Goal: Information Seeking & Learning: Check status

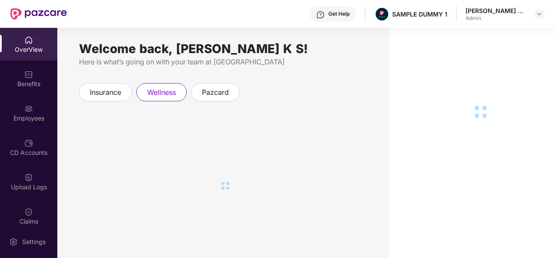
click at [35, 50] on div "OverView" at bounding box center [28, 49] width 57 height 9
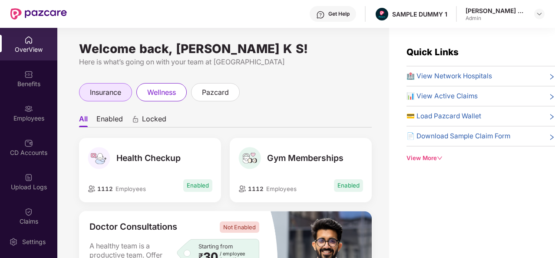
click at [110, 90] on span "insurance" at bounding box center [105, 92] width 31 height 11
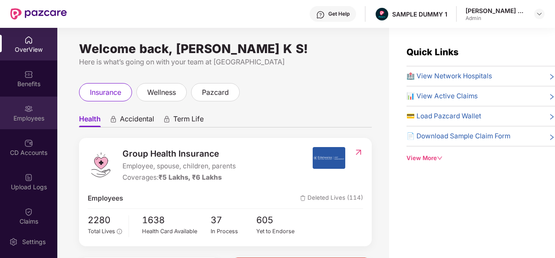
click at [32, 115] on div "Employees" at bounding box center [28, 118] width 57 height 9
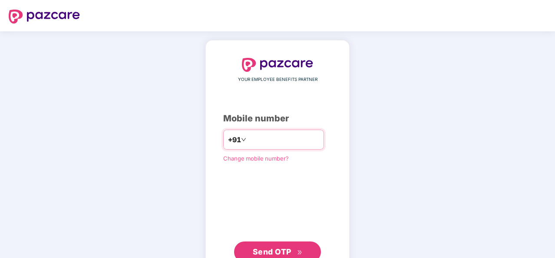
type input "**********"
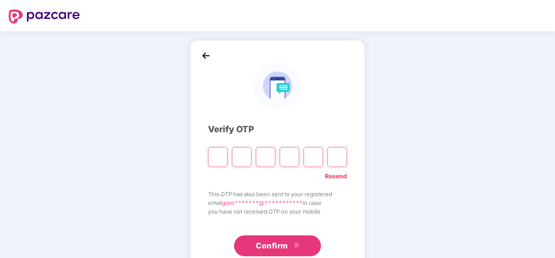
type input "*"
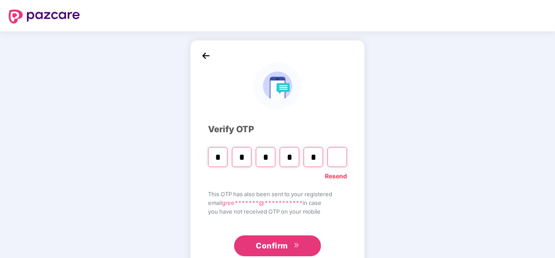
type input "*"
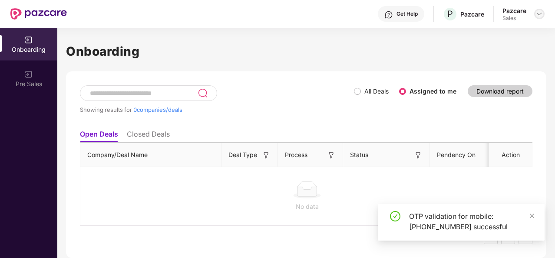
click at [537, 13] on img at bounding box center [539, 13] width 7 height 7
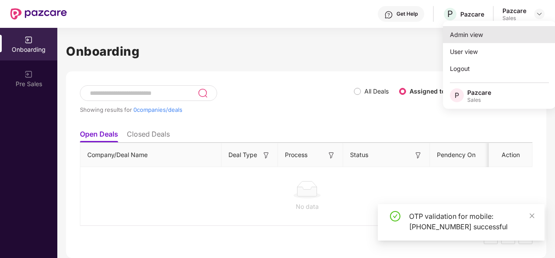
click at [513, 42] on div "Admin view" at bounding box center [499, 34] width 113 height 17
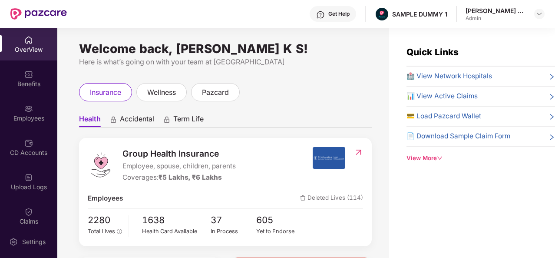
click at [454, 80] on span "🏥 View Network Hospitals" at bounding box center [450, 76] width 86 height 10
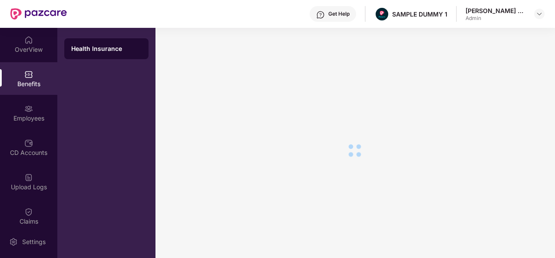
click at [325, 163] on div at bounding box center [355, 150] width 399 height 245
click at [20, 72] on div "Benefits" at bounding box center [28, 78] width 57 height 33
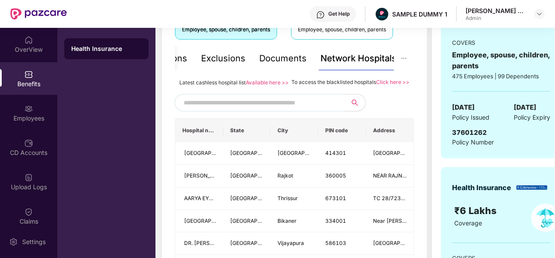
scroll to position [182, 0]
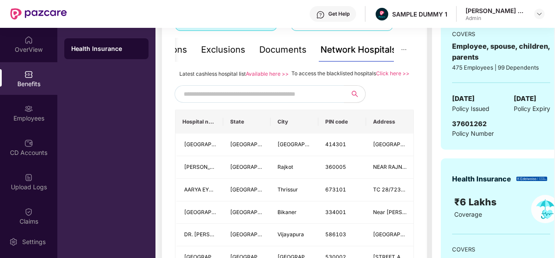
click at [235, 100] on input "text" at bounding box center [258, 93] width 149 height 13
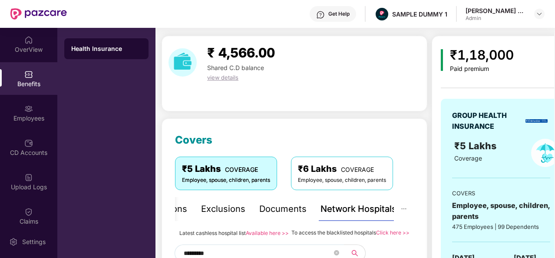
scroll to position [23, 0]
type input "*********"
click at [284, 208] on div "Documents" at bounding box center [282, 208] width 47 height 13
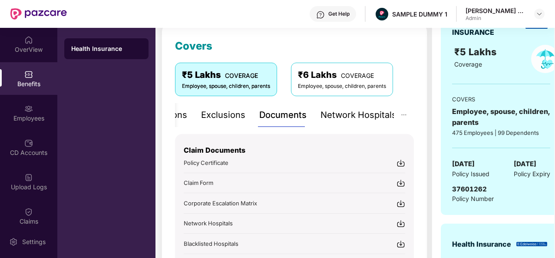
scroll to position [143, 0]
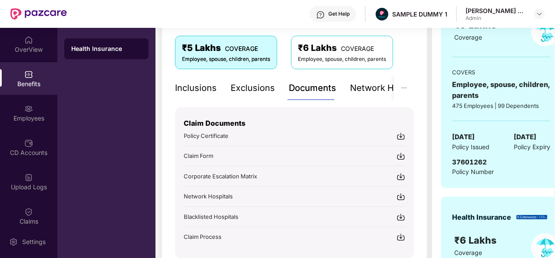
click at [205, 87] on div "Inclusions" at bounding box center [196, 87] width 42 height 13
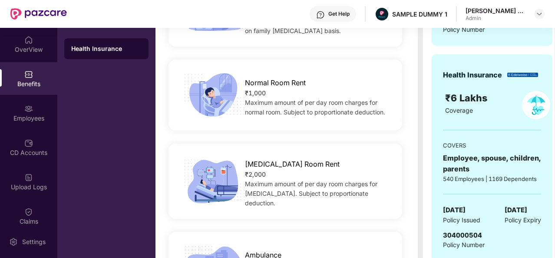
scroll to position [161, 0]
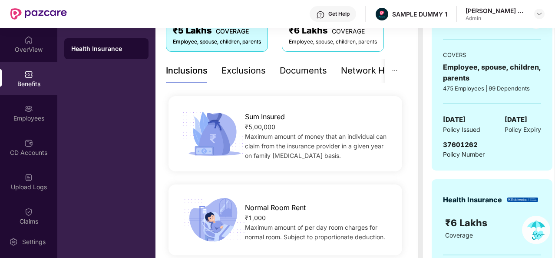
click at [254, 73] on div "Exclusions" at bounding box center [244, 70] width 44 height 13
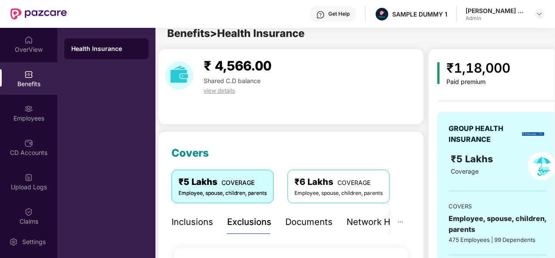
scroll to position [0, 0]
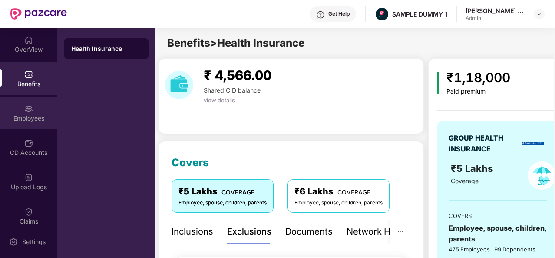
click at [30, 116] on div "Employees" at bounding box center [28, 118] width 57 height 9
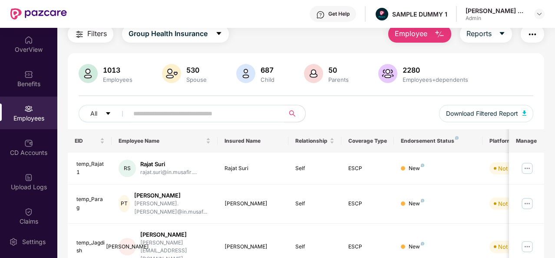
scroll to position [43, 0]
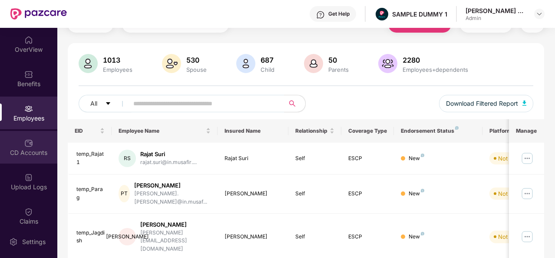
click at [18, 148] on div "CD Accounts" at bounding box center [28, 152] width 57 height 9
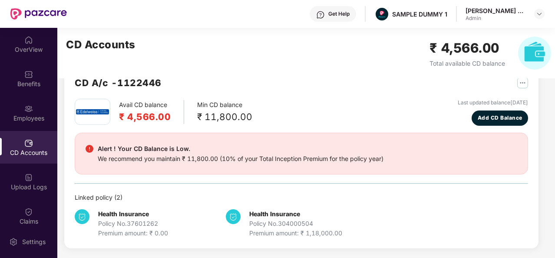
scroll to position [23, 0]
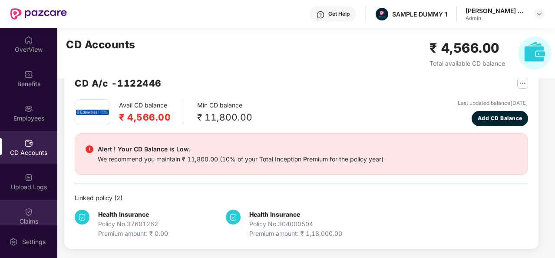
click at [36, 203] on div "Claims" at bounding box center [28, 215] width 57 height 33
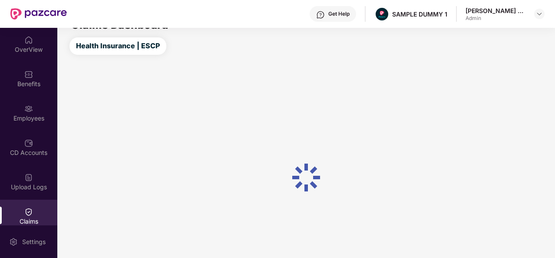
scroll to position [23, 0]
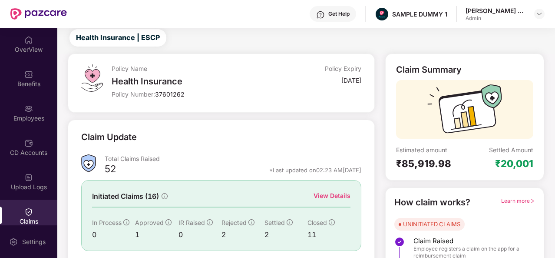
click at [331, 193] on div "View Details" at bounding box center [332, 196] width 37 height 10
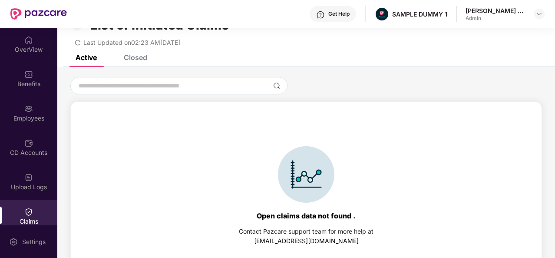
click at [141, 54] on div "List of Initiated Claims Last Updated on 02:23 AM, 11 Aug 2025" at bounding box center [306, 30] width 498 height 50
click at [140, 61] on div "Closed" at bounding box center [135, 57] width 23 height 9
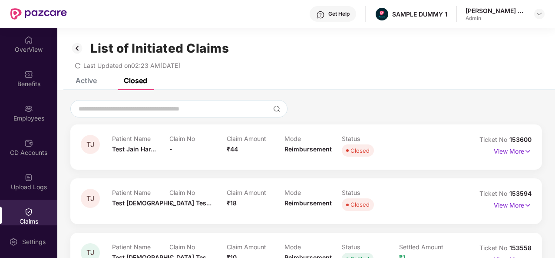
click at [352, 20] on div "Get Help" at bounding box center [333, 14] width 46 height 16
click at [34, 47] on div "OverView" at bounding box center [28, 49] width 57 height 9
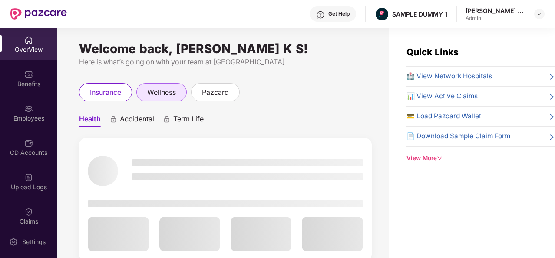
click at [163, 89] on span "wellness" at bounding box center [161, 92] width 29 height 11
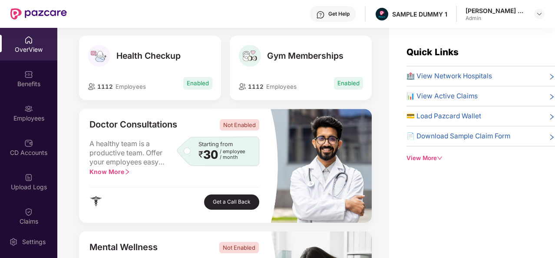
scroll to position [103, 0]
click at [246, 67] on div "Gym Memberships 1112 Employees Enabled" at bounding box center [301, 67] width 142 height 64
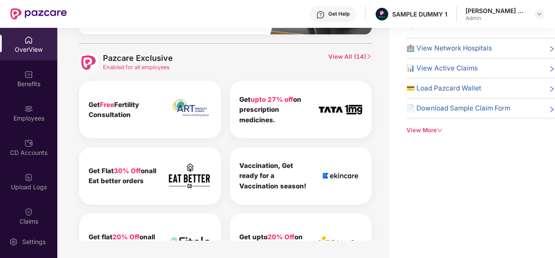
scroll to position [385, 0]
click at [344, 53] on span "View All ( 14 )" at bounding box center [349, 62] width 43 height 20
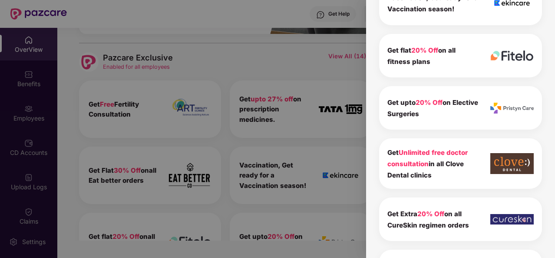
scroll to position [0, 0]
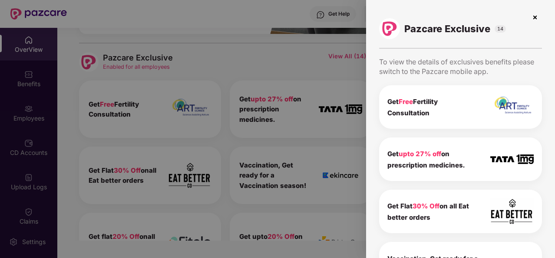
click at [531, 20] on img at bounding box center [535, 17] width 14 height 14
